Goal: Task Accomplishment & Management: Manage account settings

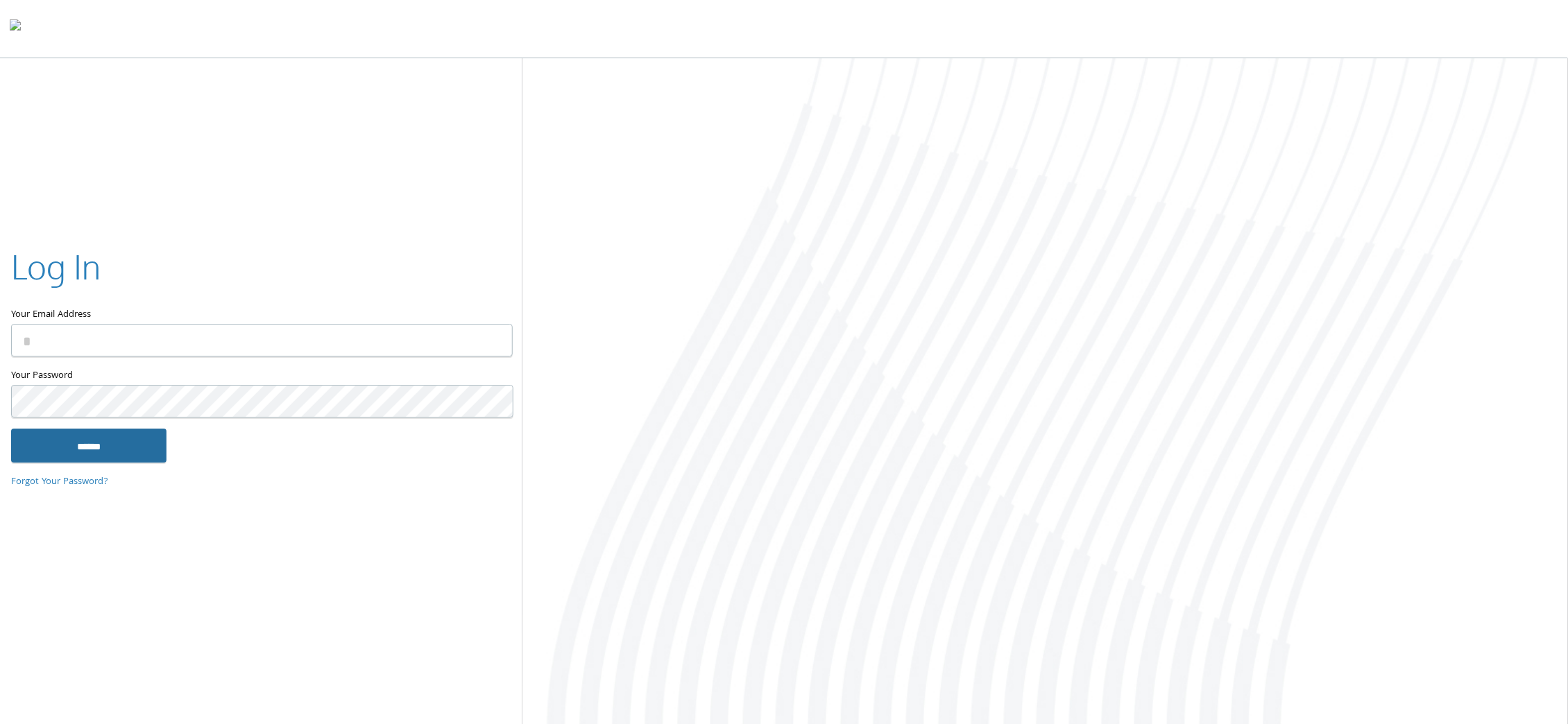
type input "**********"
click at [110, 432] on input "******" at bounding box center [89, 445] width 155 height 33
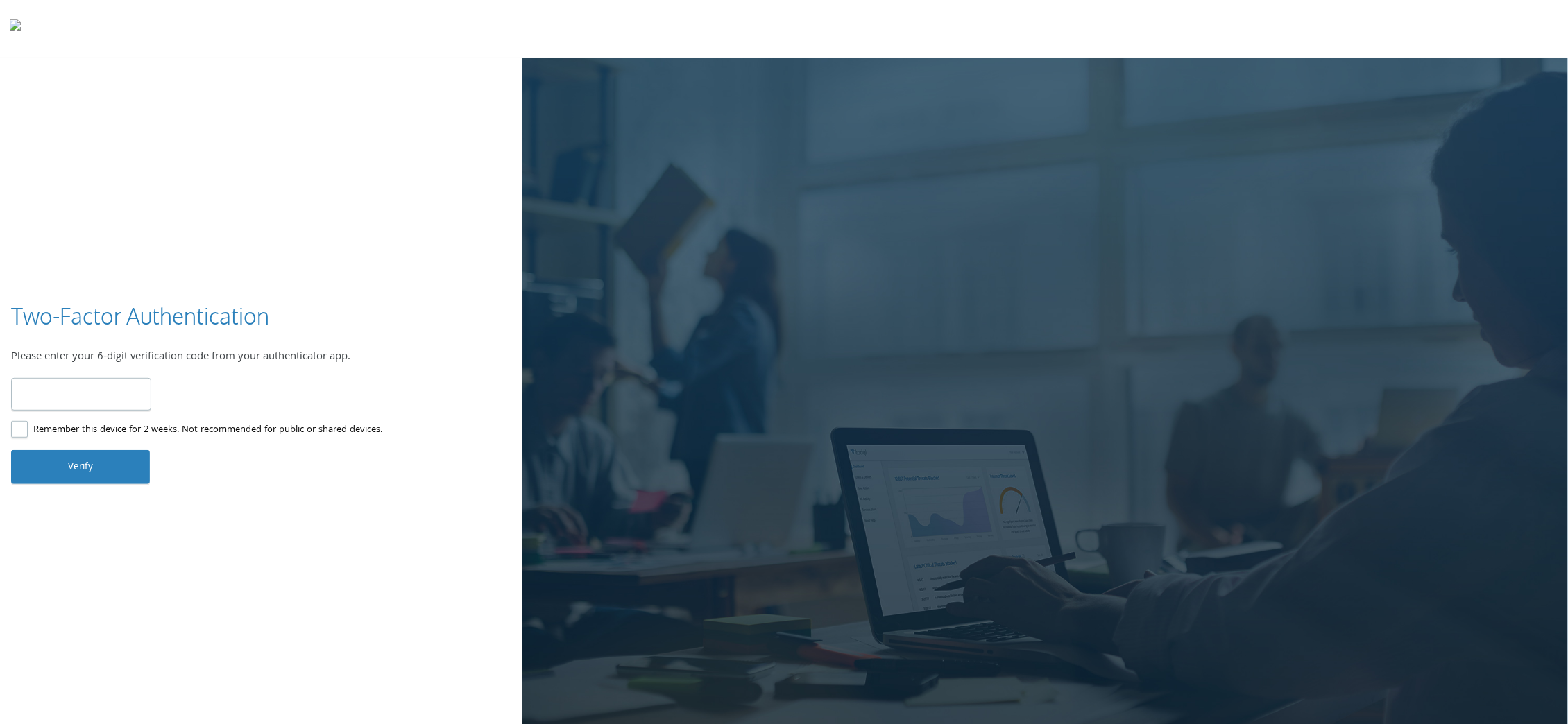
type input "******"
